Goal: Feedback & Contribution: Leave review/rating

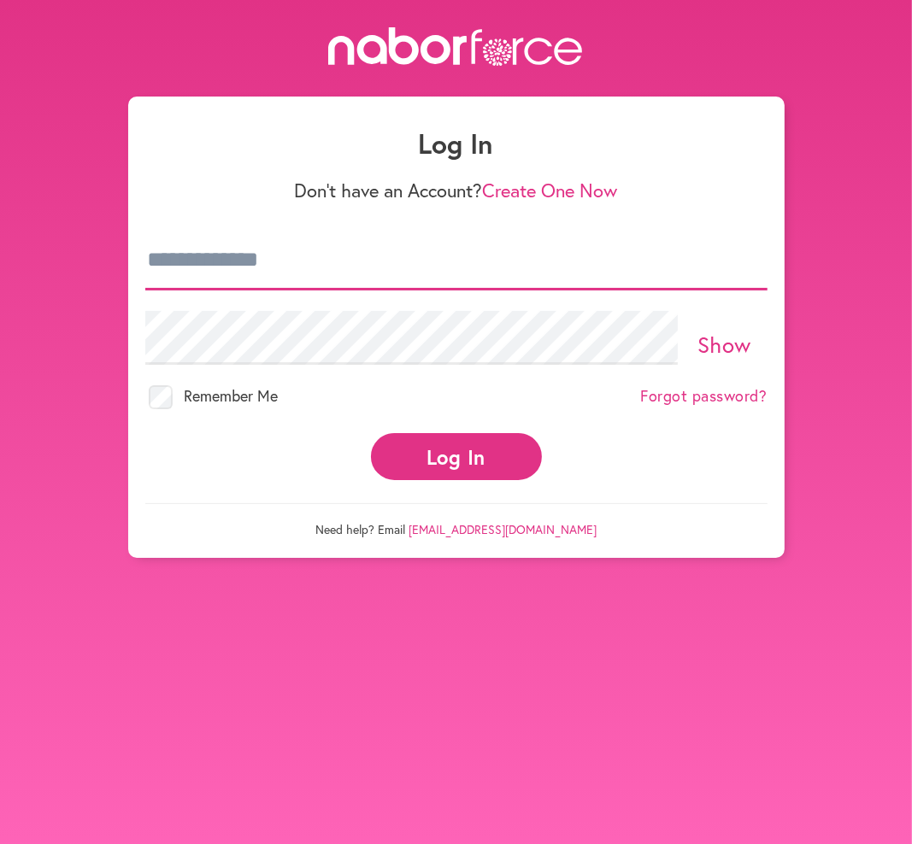
type input "**********"
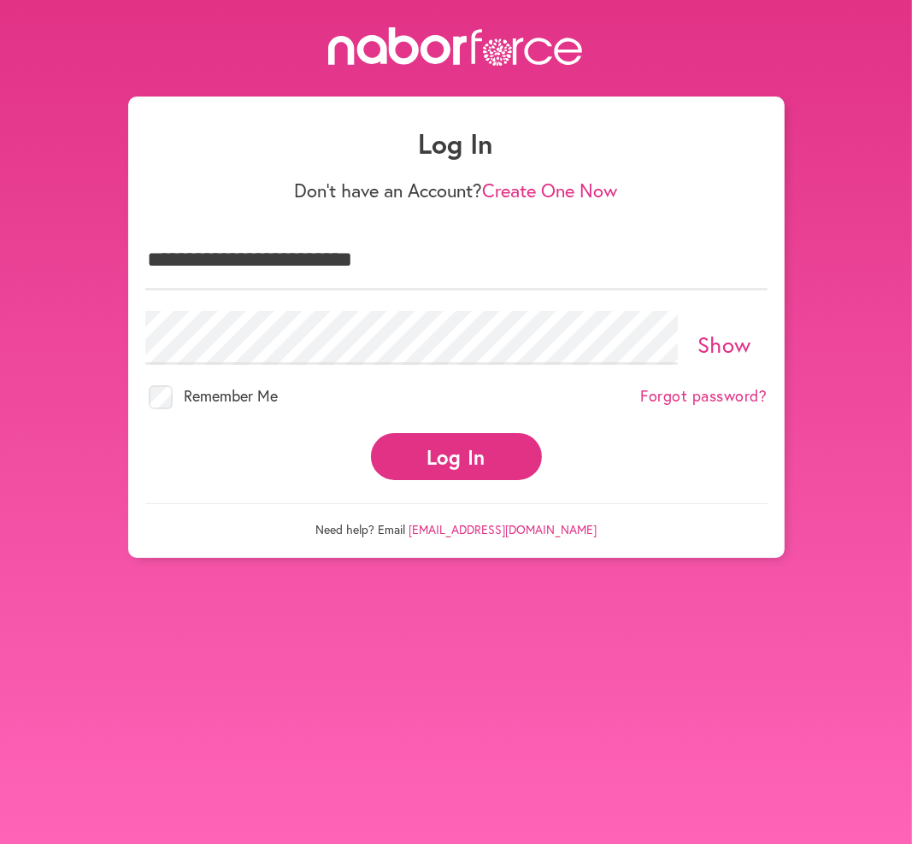
click at [467, 455] on button "Log In" at bounding box center [456, 456] width 171 height 47
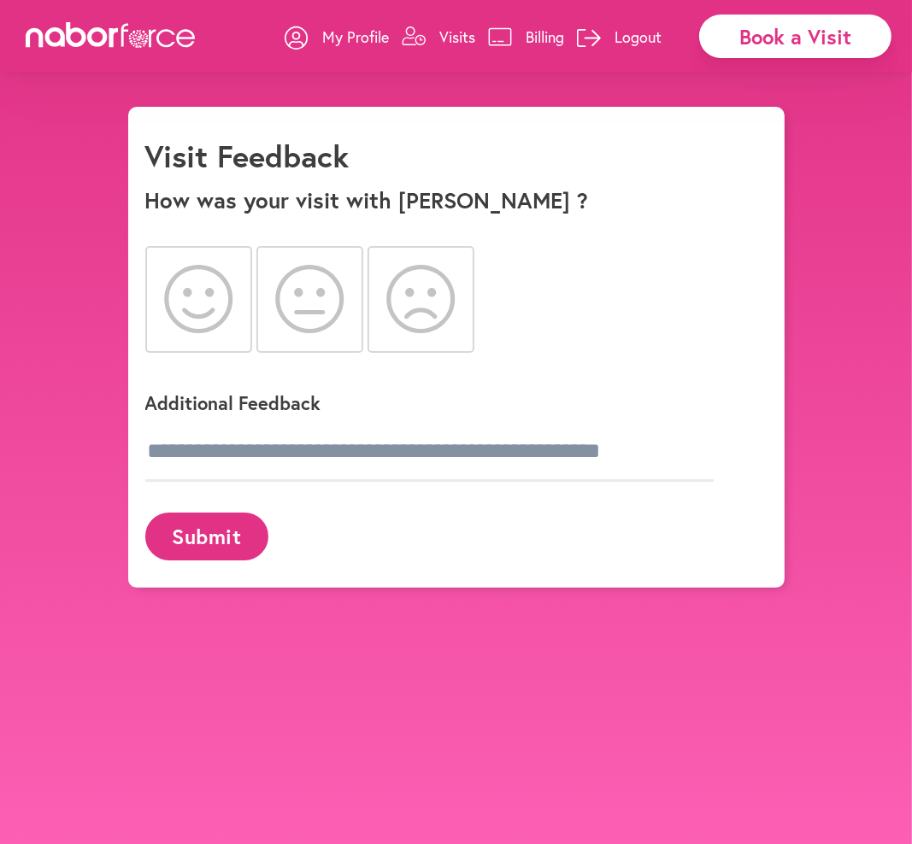
click at [204, 287] on icon at bounding box center [198, 299] width 69 height 68
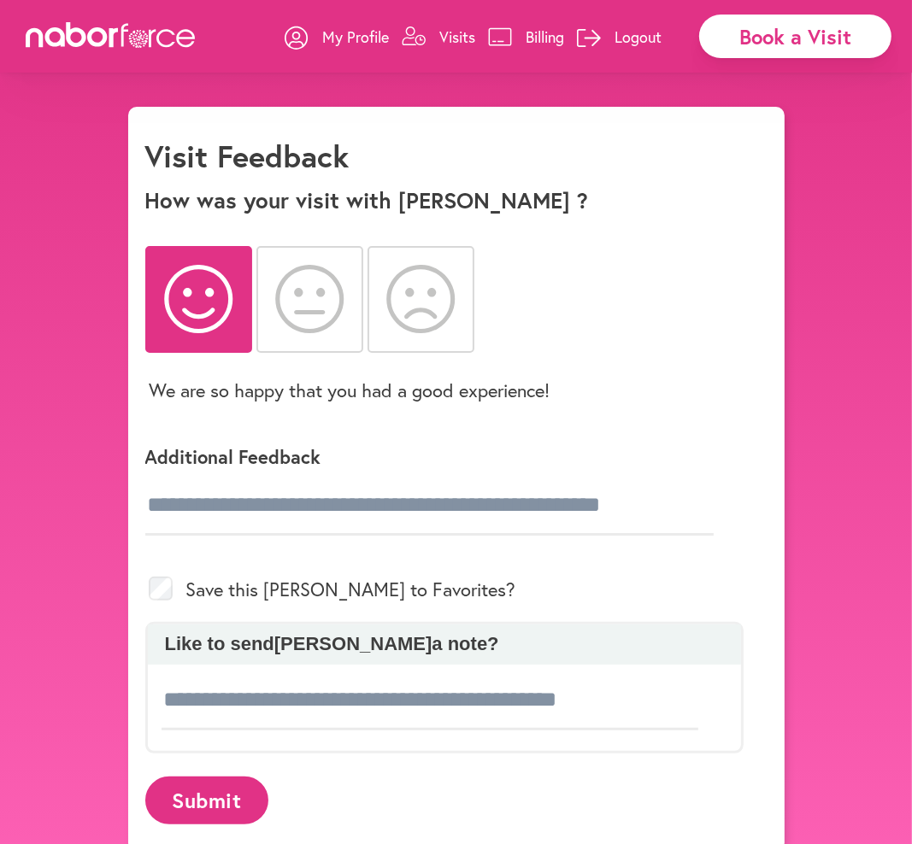
click at [215, 791] on button "Submit" at bounding box center [206, 800] width 123 height 47
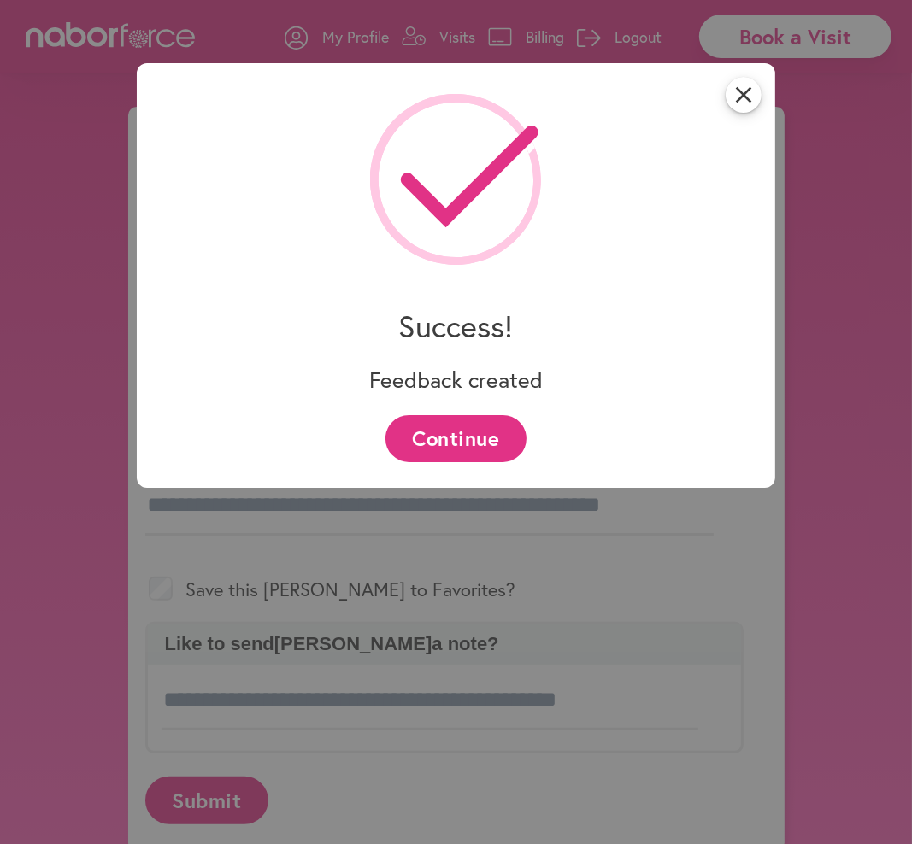
click at [493, 431] on button "Continue" at bounding box center [455, 438] width 141 height 47
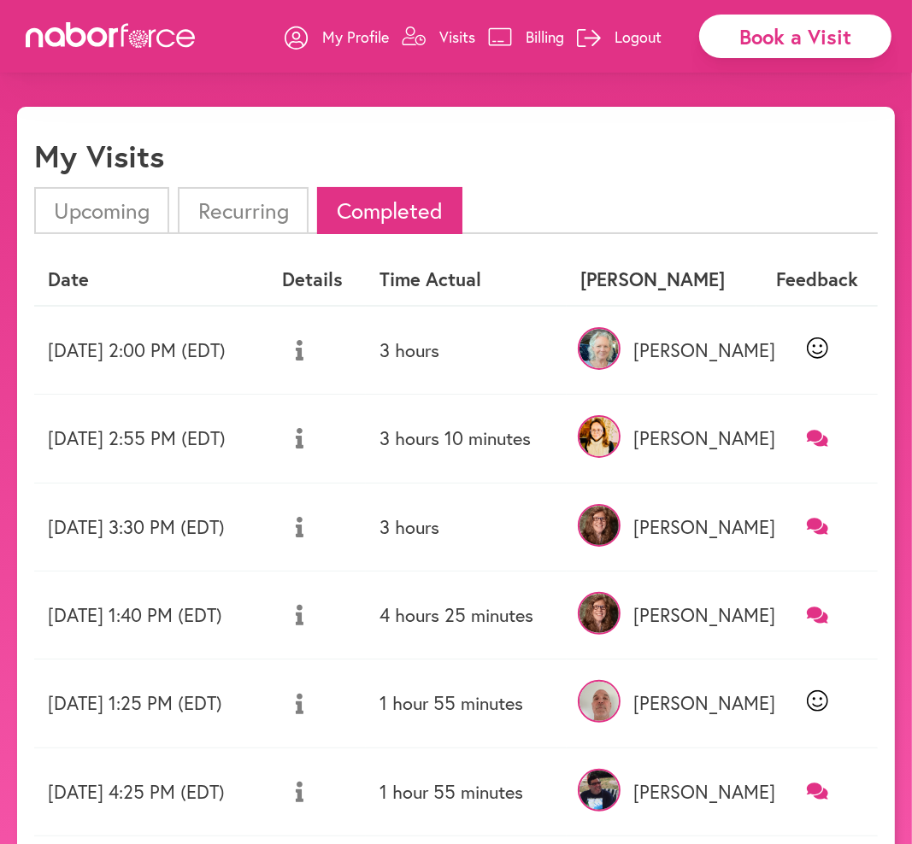
click at [835, 441] on link at bounding box center [817, 438] width 94 height 22
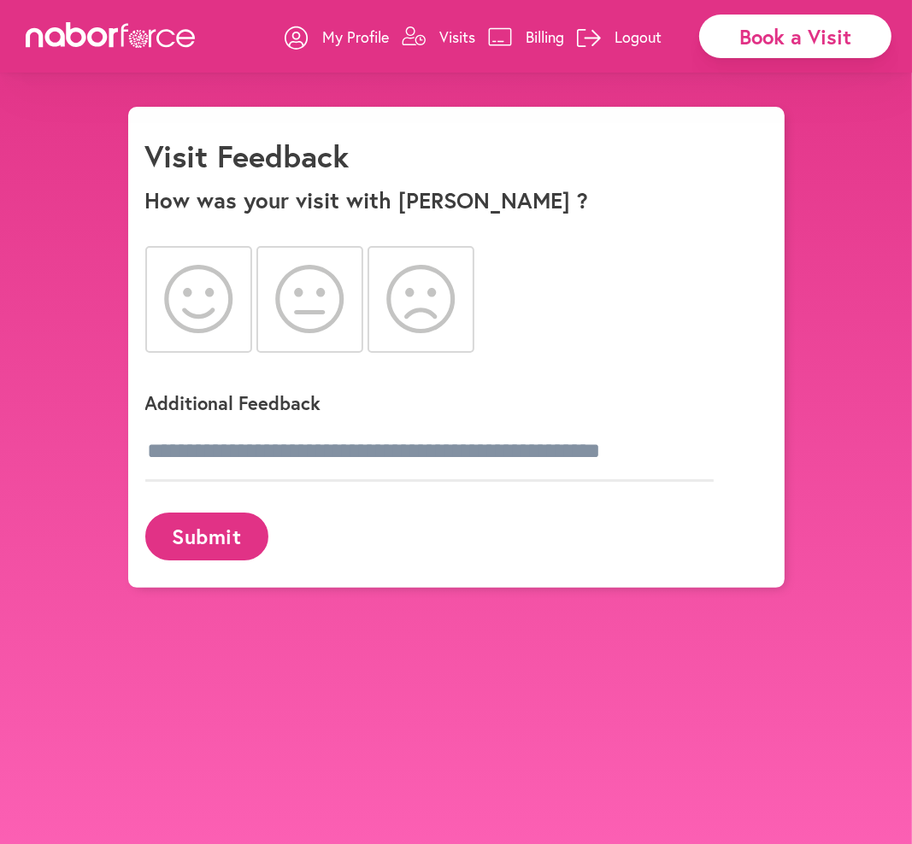
click at [192, 326] on icon at bounding box center [198, 299] width 69 height 68
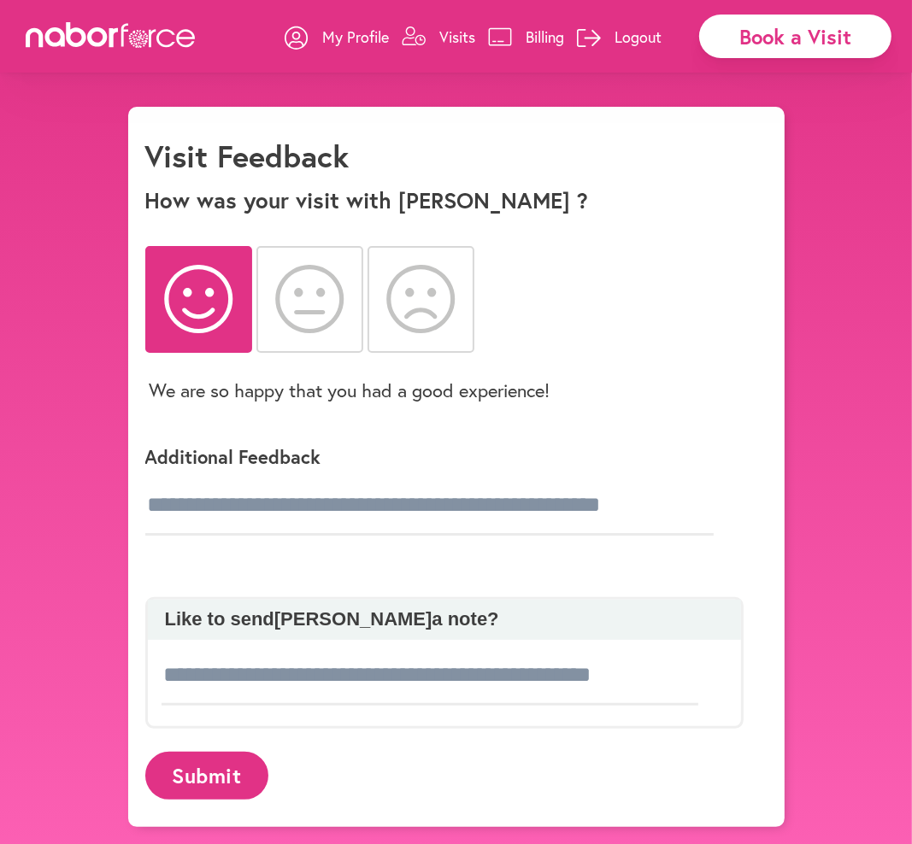
click at [221, 782] on button "Submit" at bounding box center [206, 775] width 123 height 47
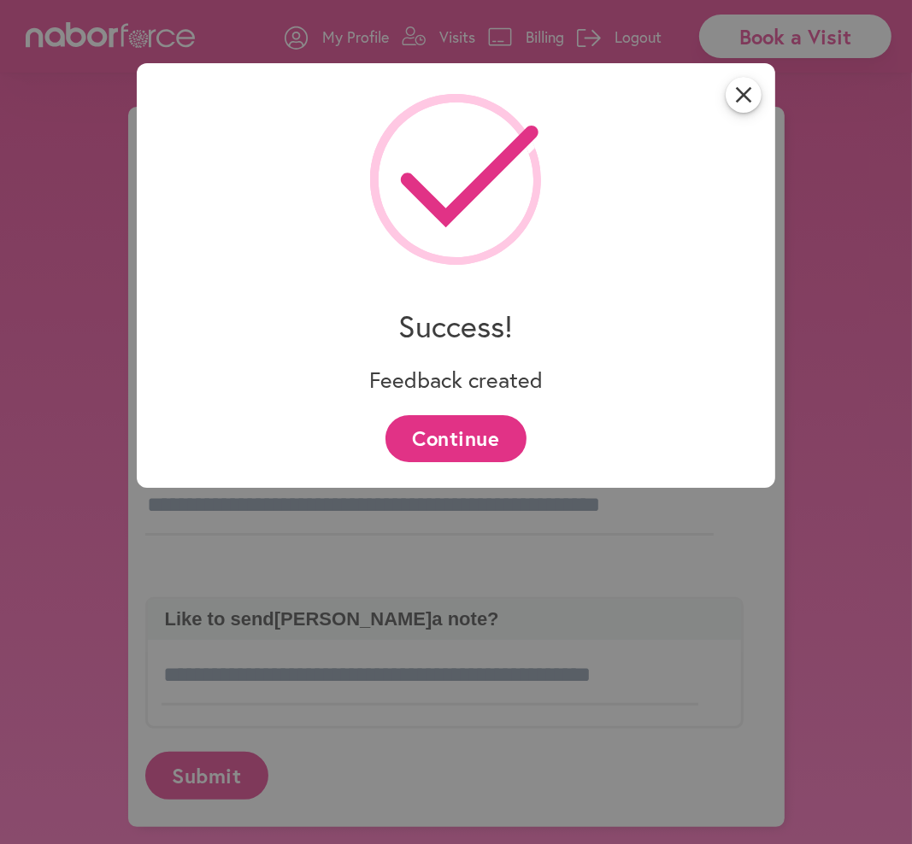
click at [496, 415] on button "Continue" at bounding box center [455, 438] width 141 height 47
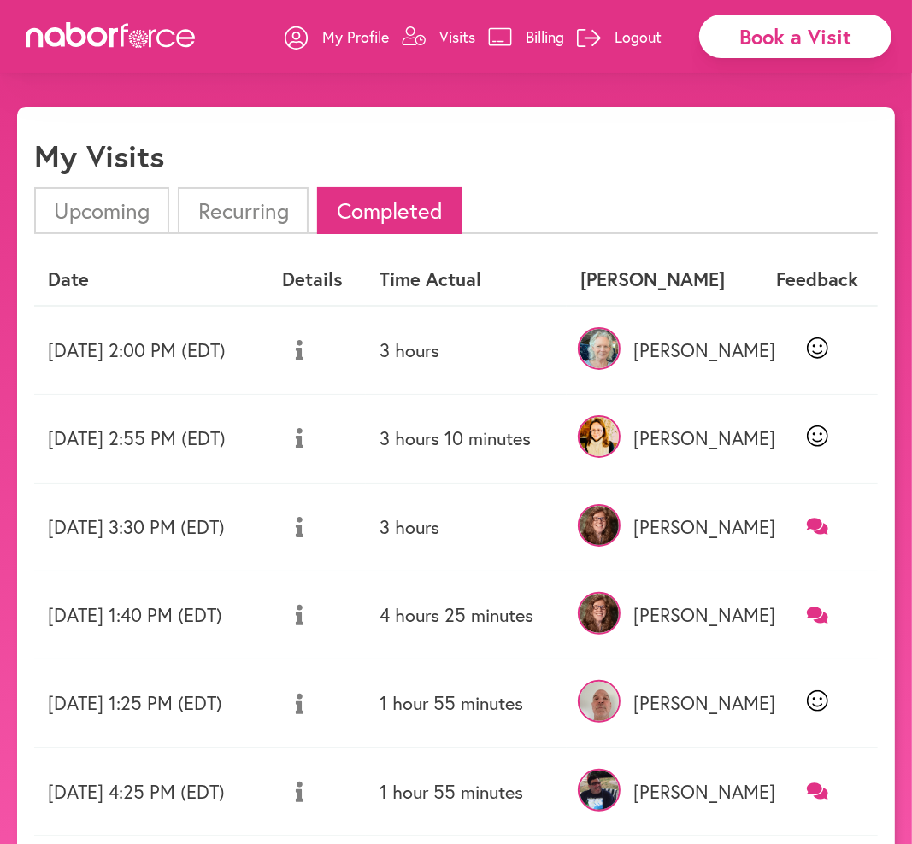
click at [818, 522] on icon at bounding box center [817, 527] width 21 height 16
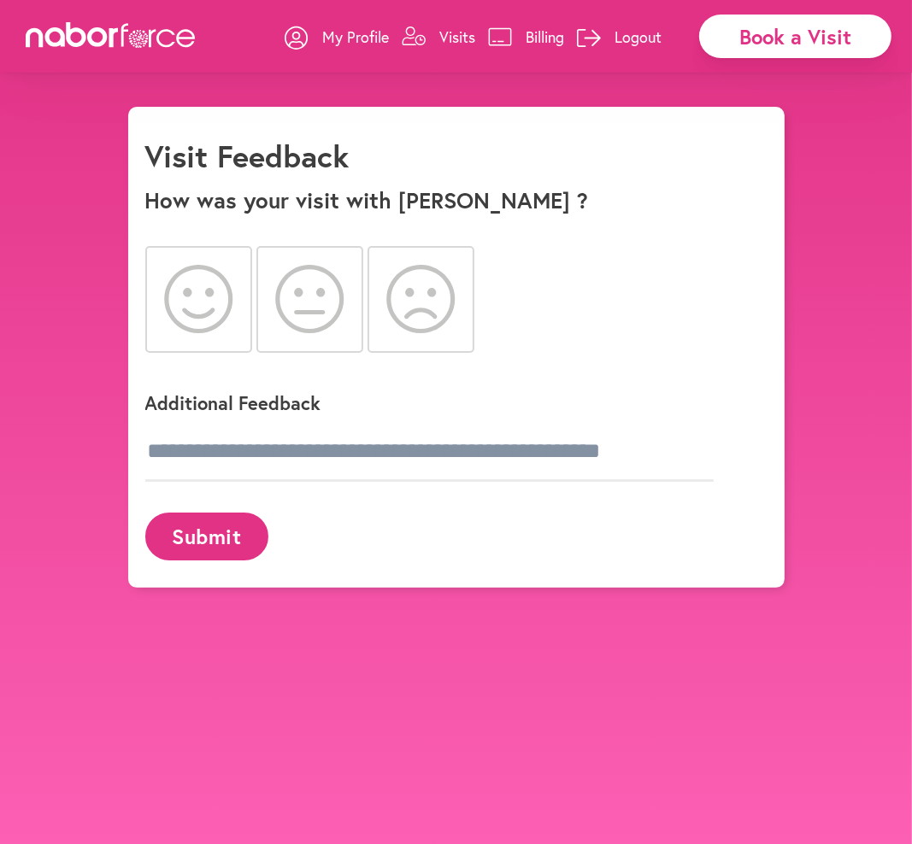
click at [181, 293] on icon at bounding box center [198, 299] width 69 height 68
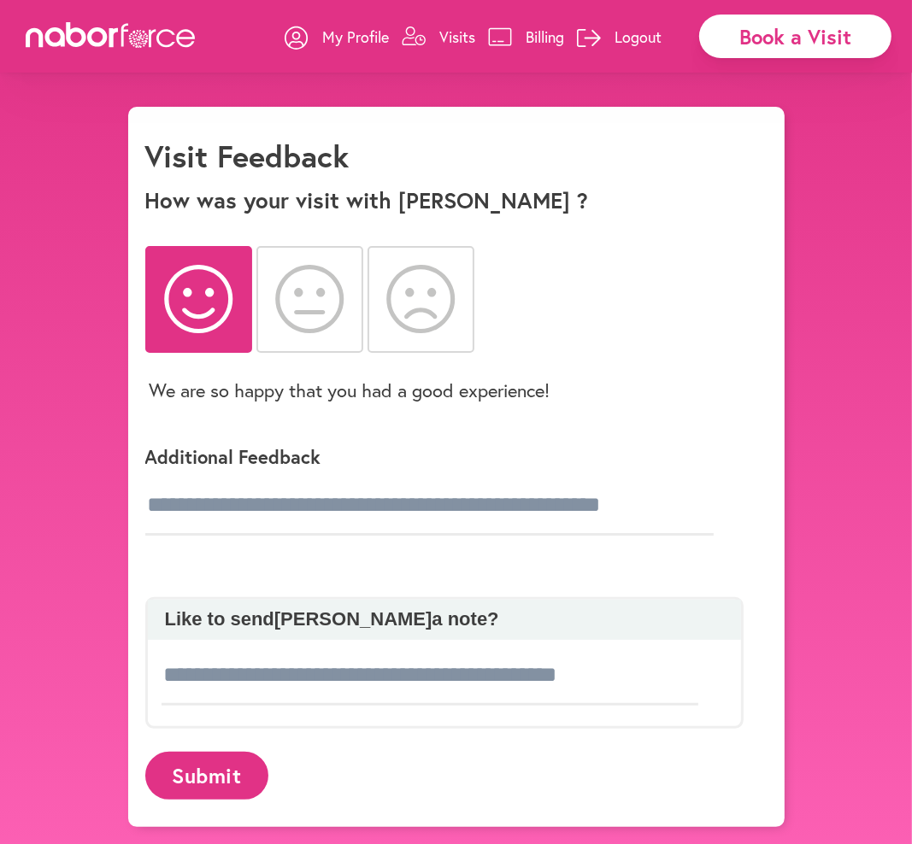
click at [202, 775] on button "Submit" at bounding box center [206, 775] width 123 height 47
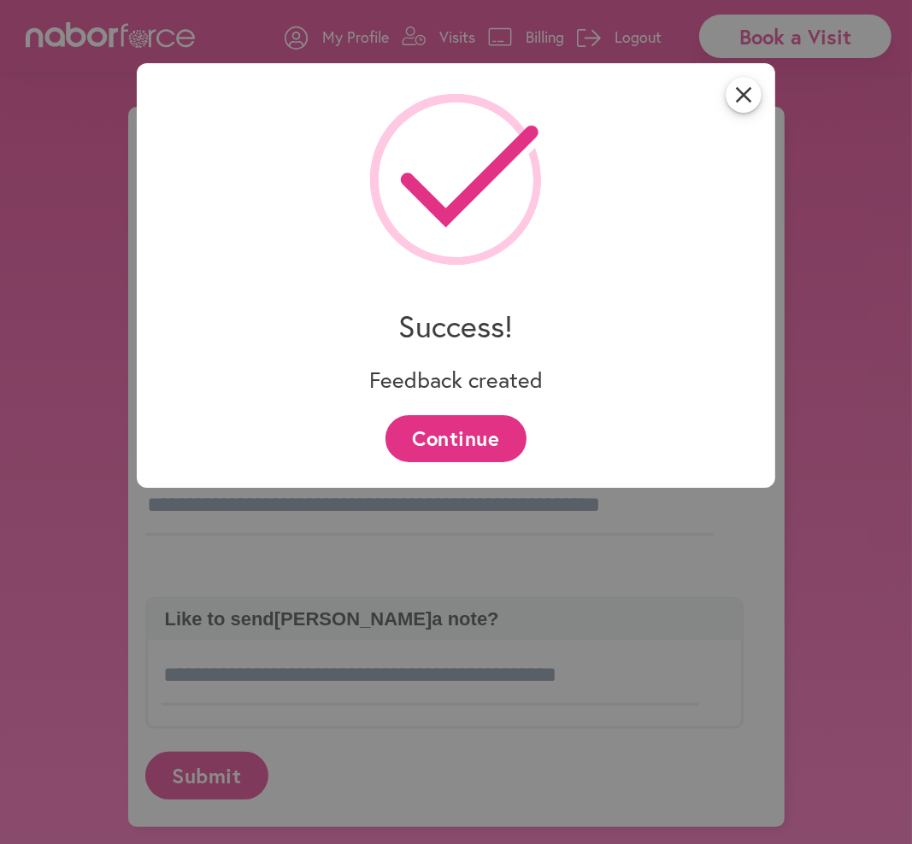
click at [470, 450] on button "Continue" at bounding box center [455, 438] width 141 height 47
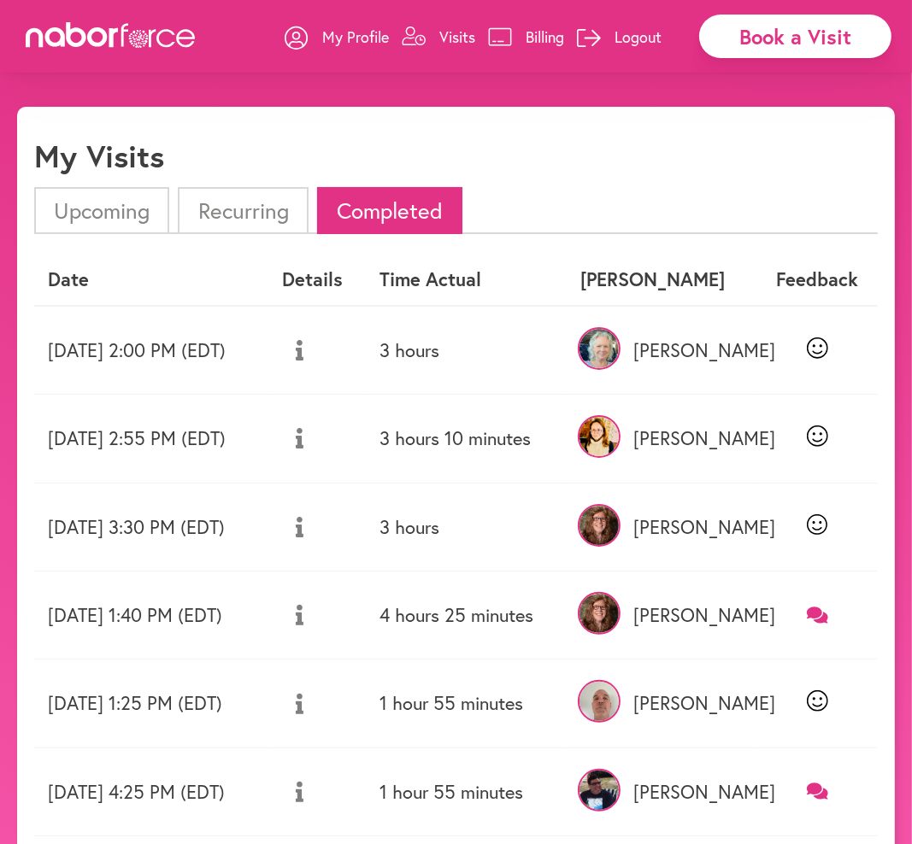
click at [824, 607] on icon at bounding box center [817, 615] width 21 height 16
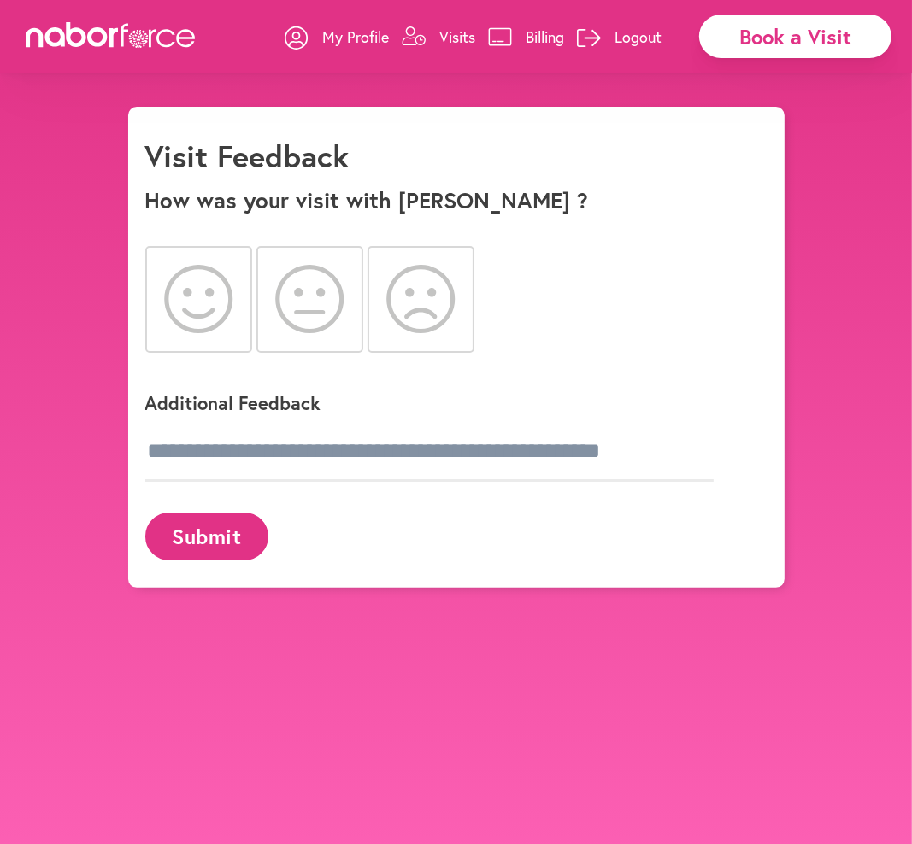
click at [171, 297] on icon at bounding box center [198, 299] width 69 height 68
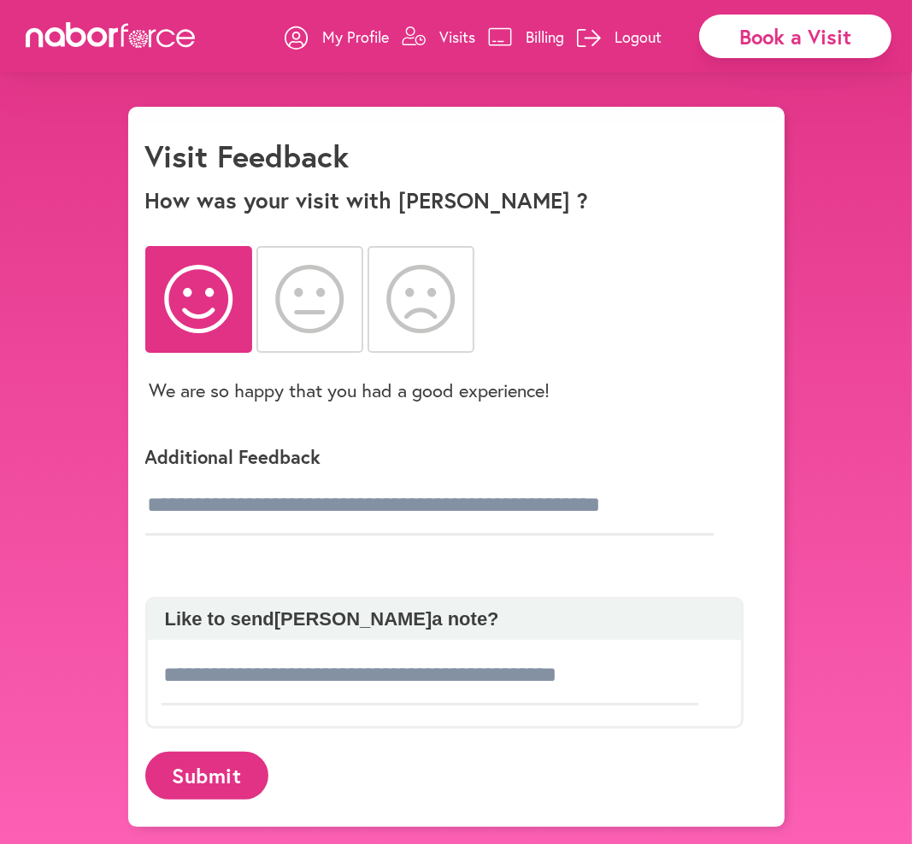
click at [188, 768] on button "Submit" at bounding box center [206, 775] width 123 height 47
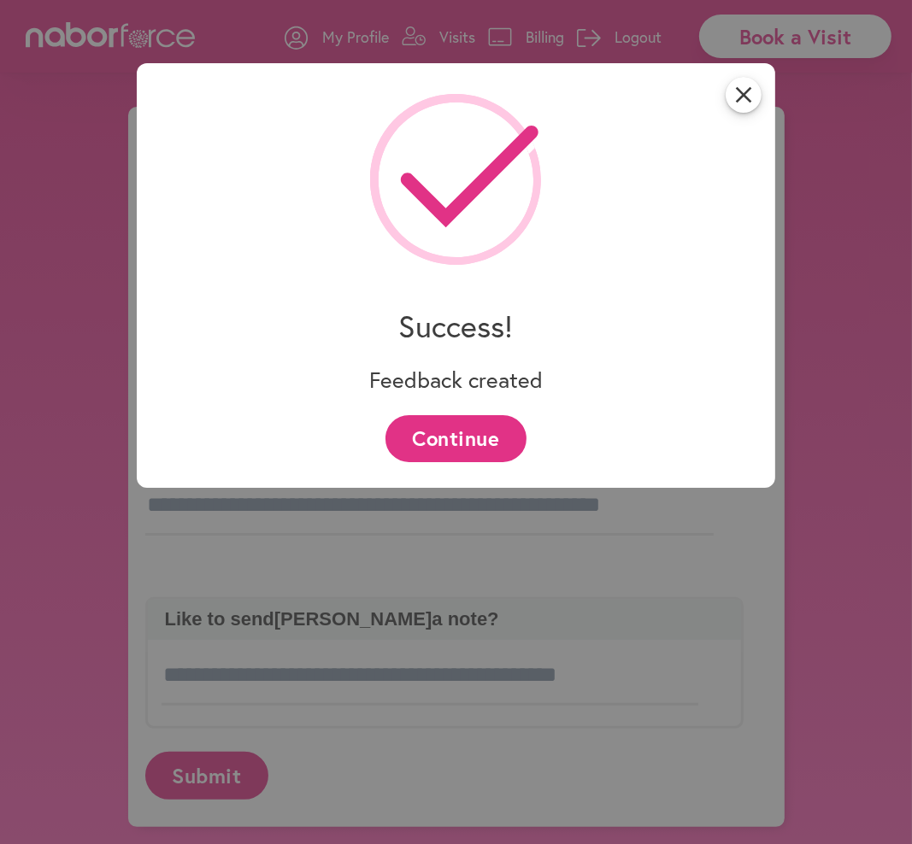
click at [499, 421] on button "Continue" at bounding box center [455, 438] width 141 height 47
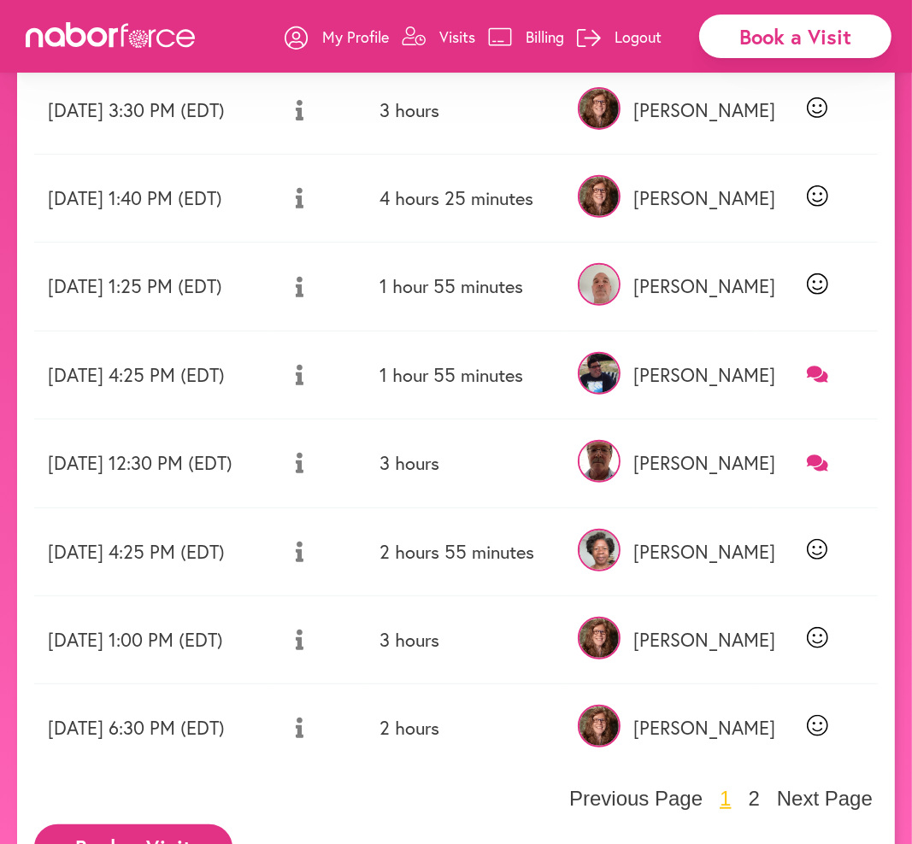
scroll to position [427, 0]
